Goal: Information Seeking & Learning: Learn about a topic

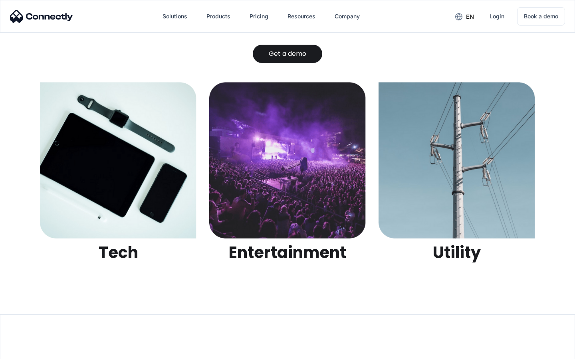
scroll to position [2520, 0]
